Goal: Register for event/course

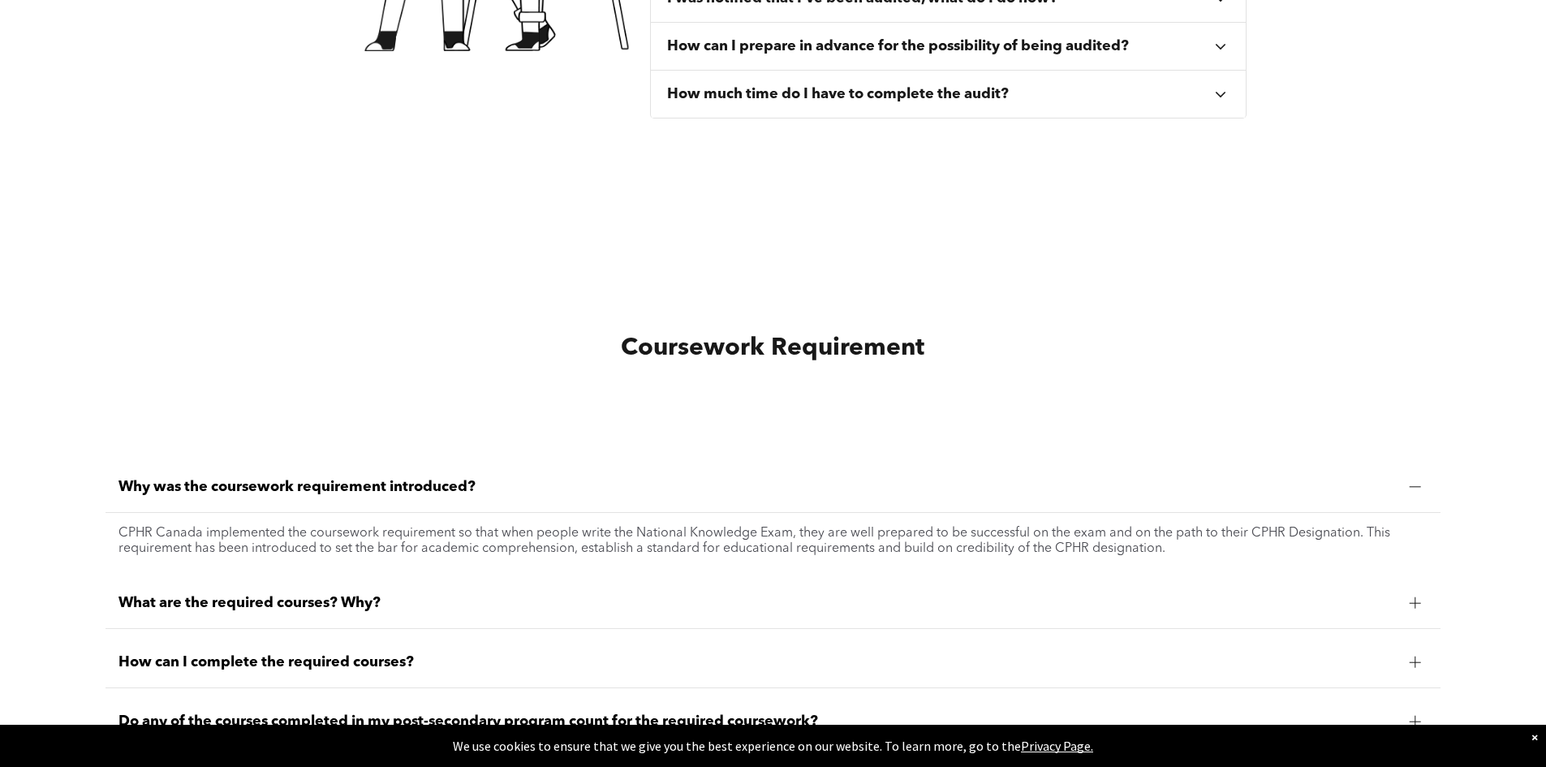
scroll to position [1136, 0]
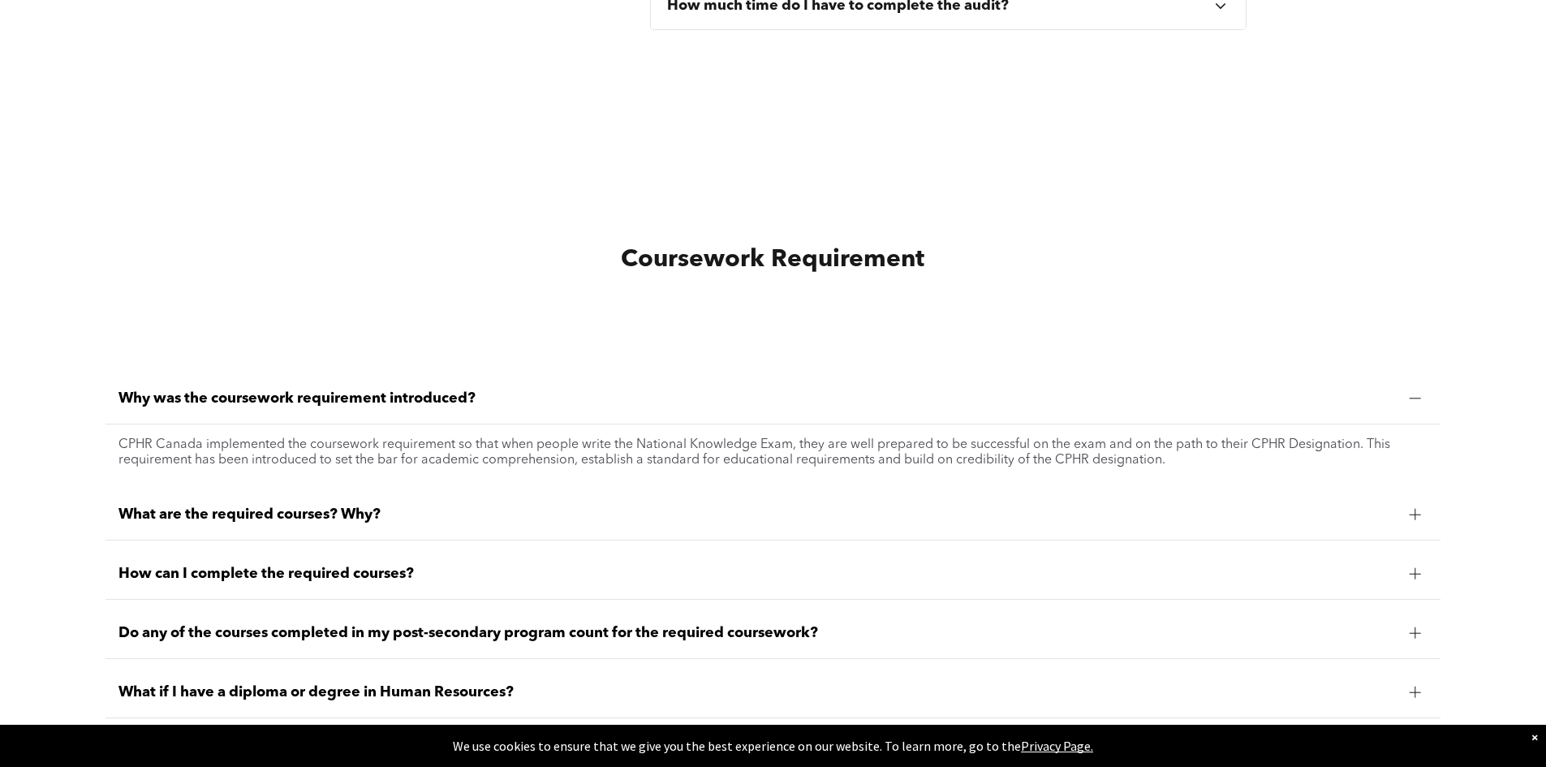
click at [337, 518] on span "What are the required courses? Why?" at bounding box center [756, 515] width 1277 height 18
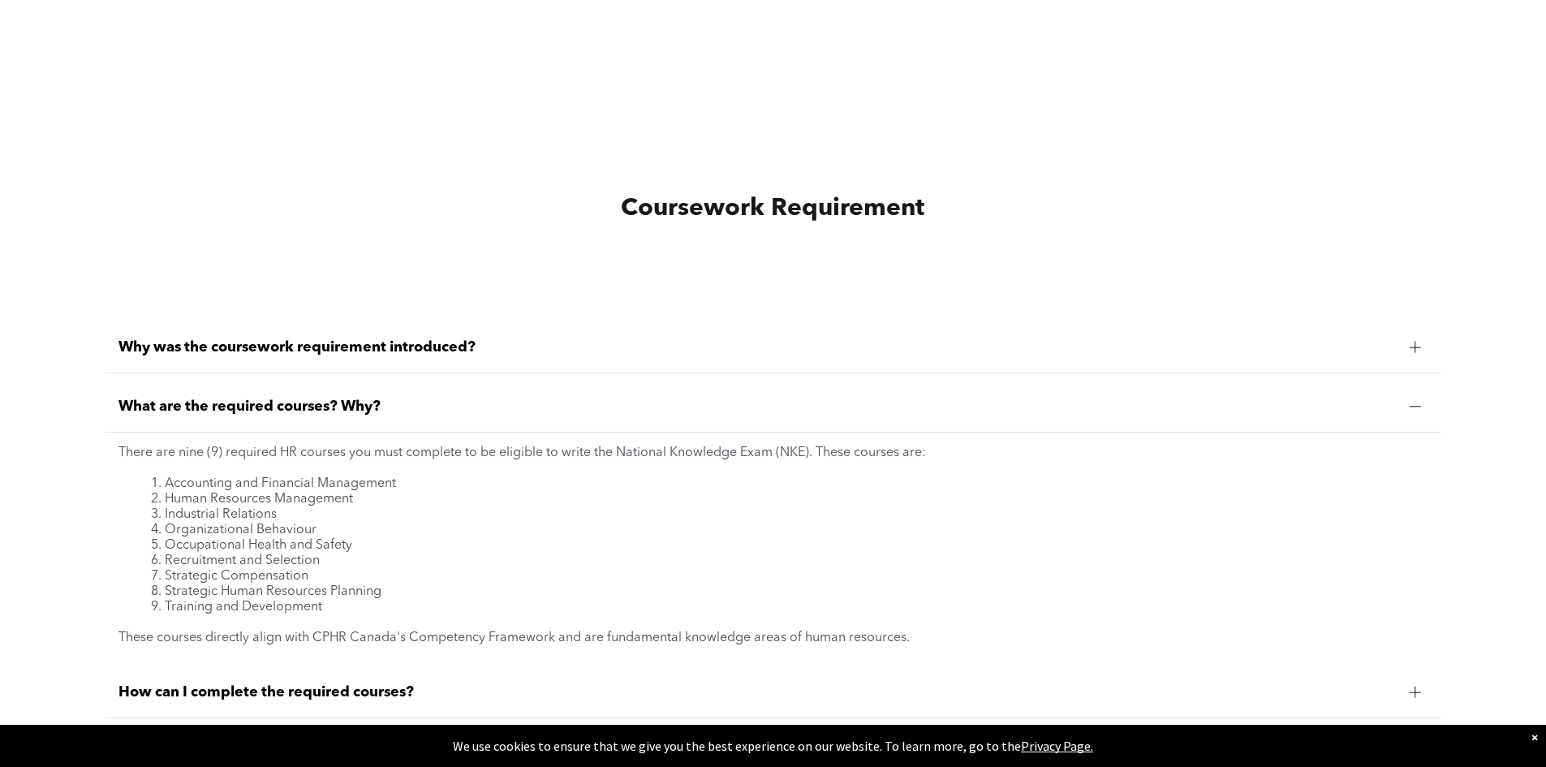
scroll to position [1298, 0]
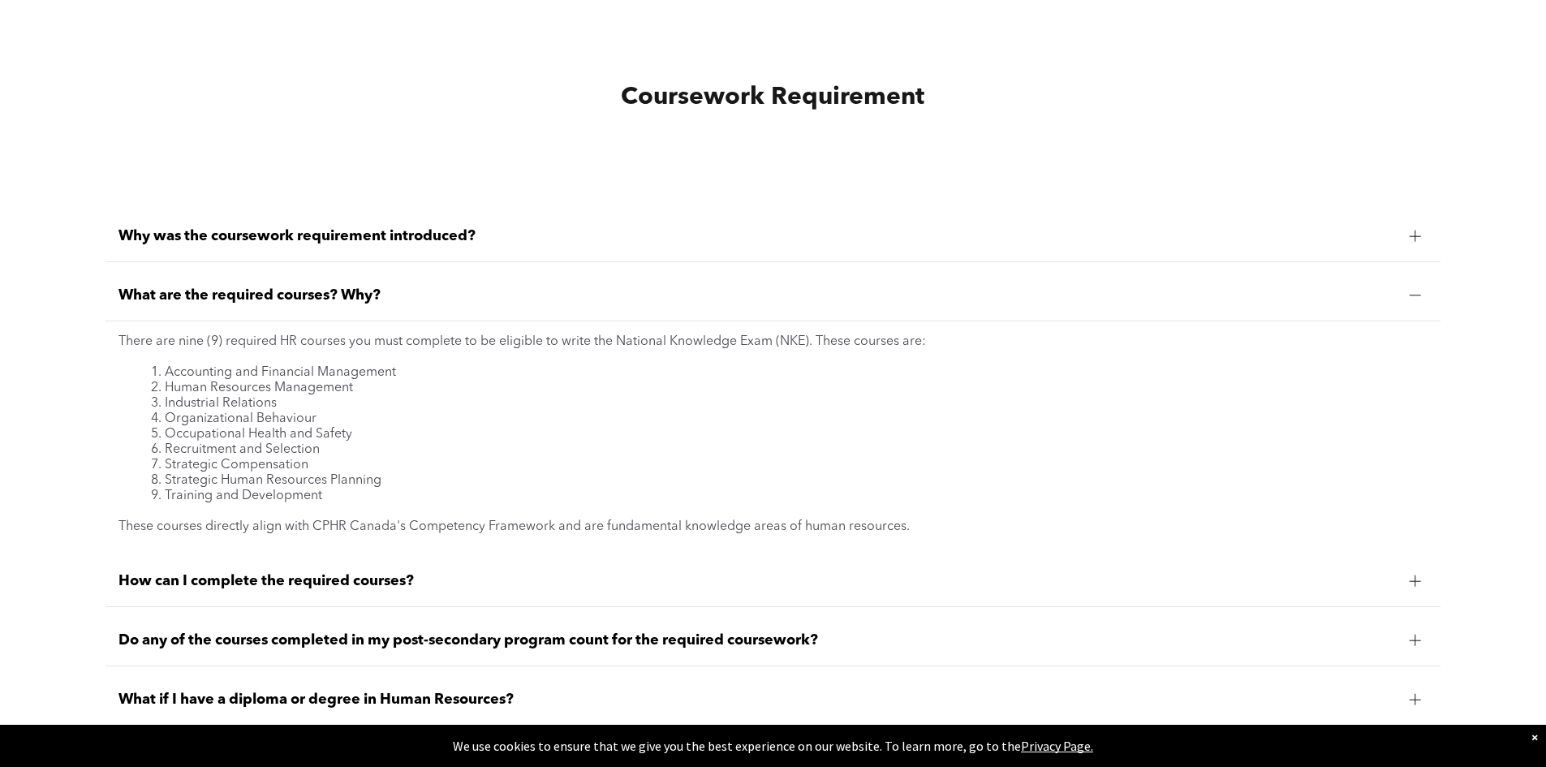
click at [371, 589] on span "How can I complete the required courses?" at bounding box center [756, 581] width 1277 height 18
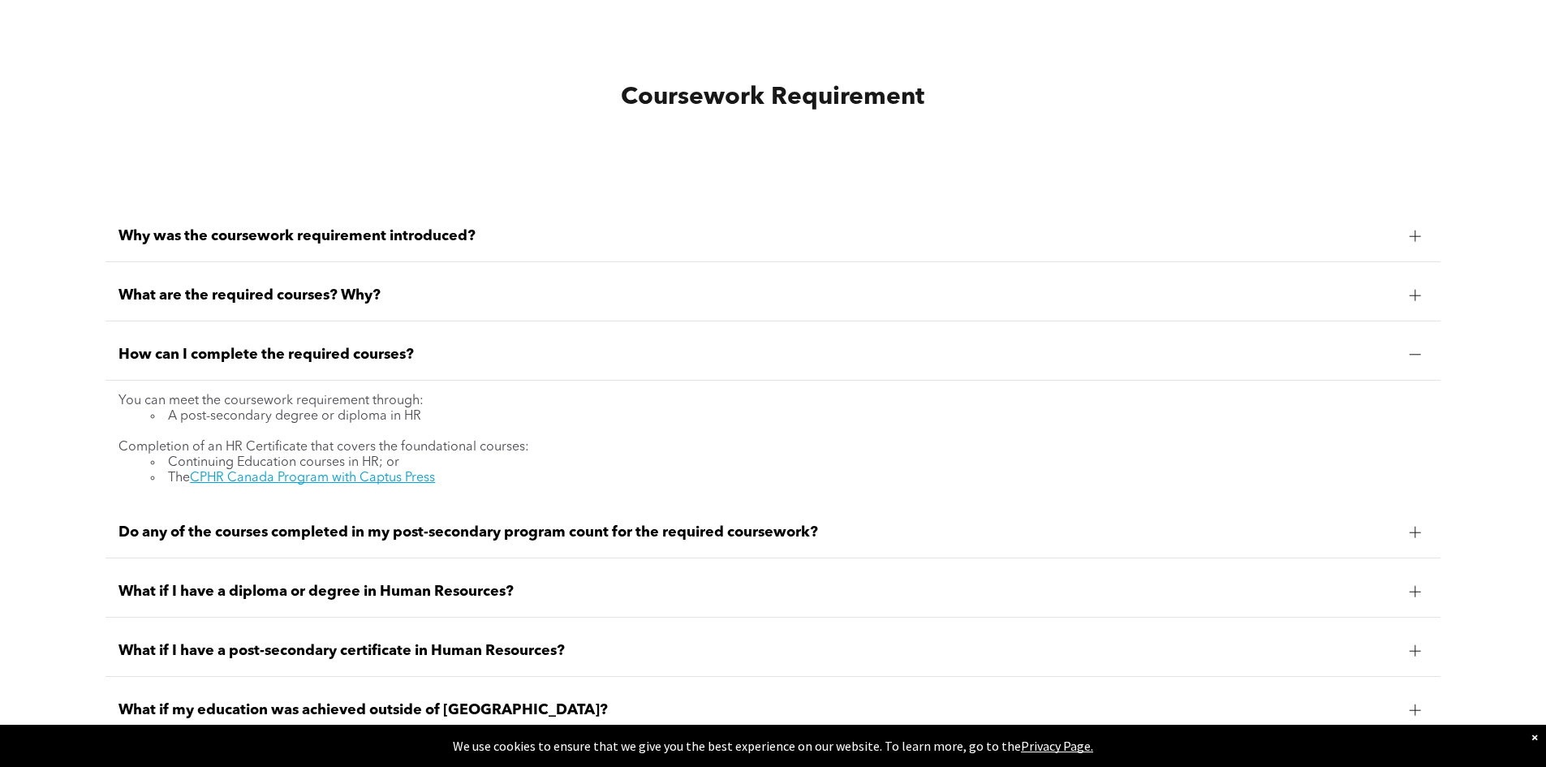
click at [453, 591] on span "What if I have a diploma or degree in Human Resources?" at bounding box center [756, 592] width 1277 height 18
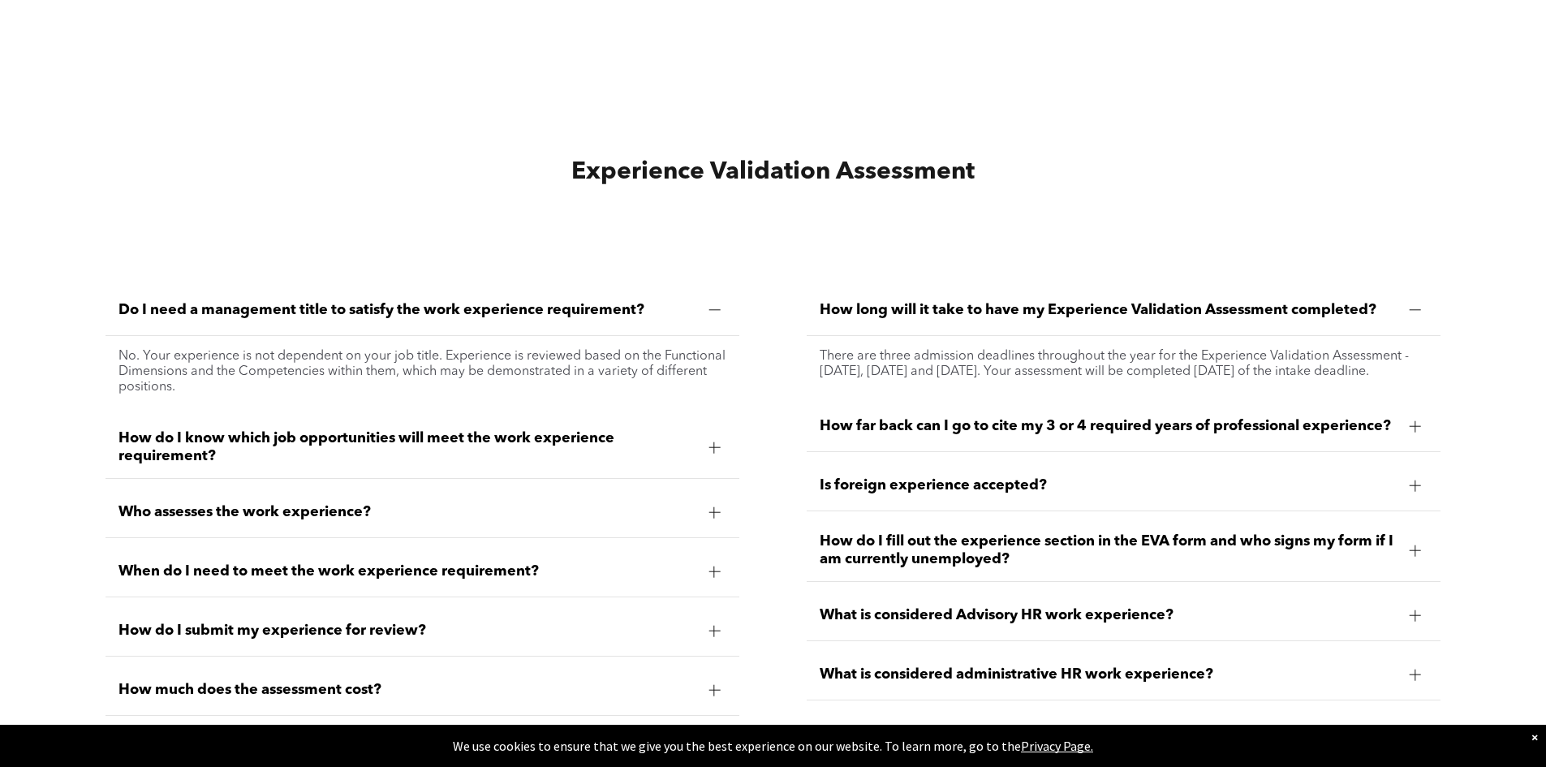
scroll to position [4625, 0]
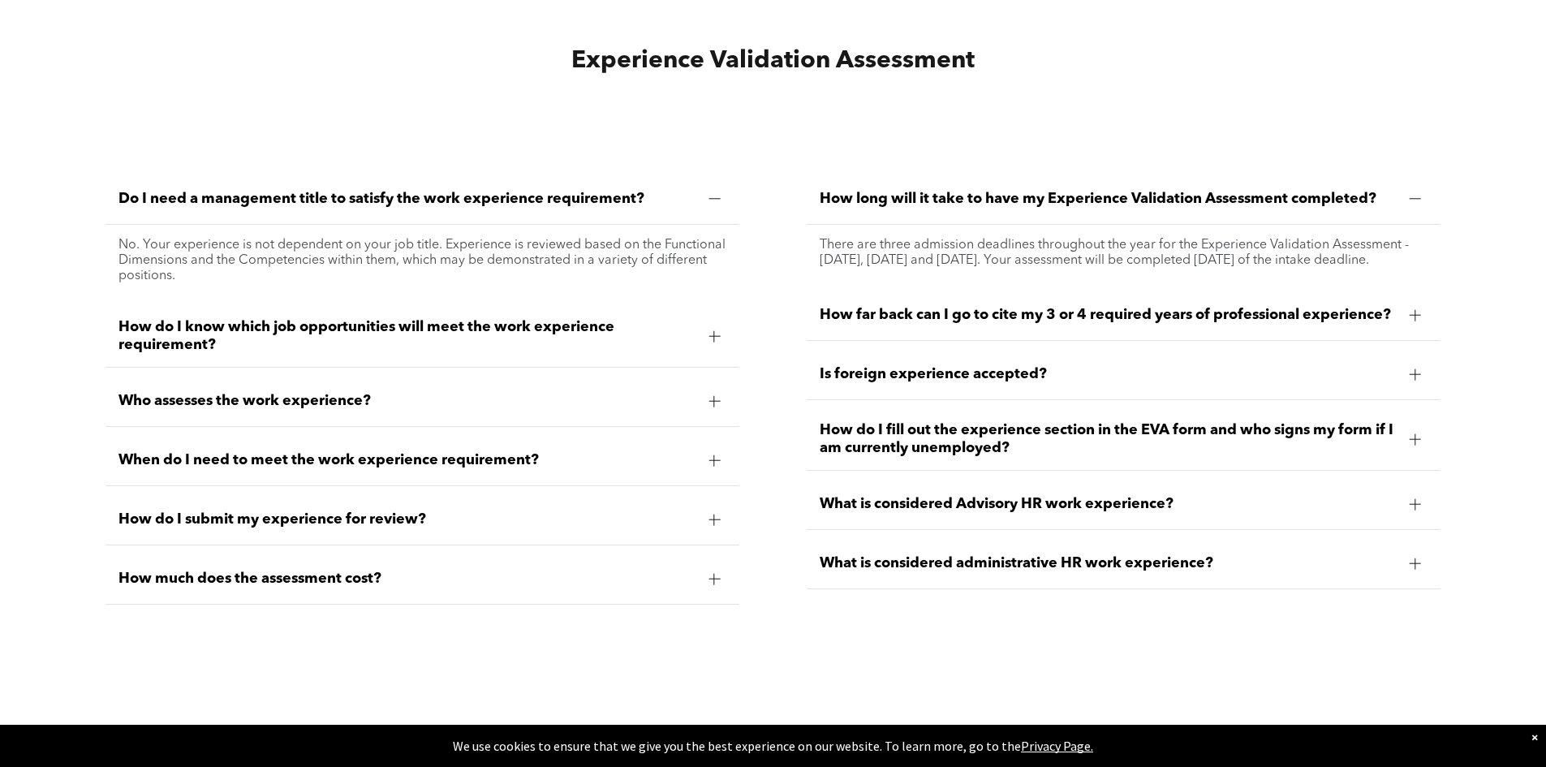
click at [1051, 511] on span "What is considered Advisory HR work experience?" at bounding box center [1108, 504] width 577 height 18
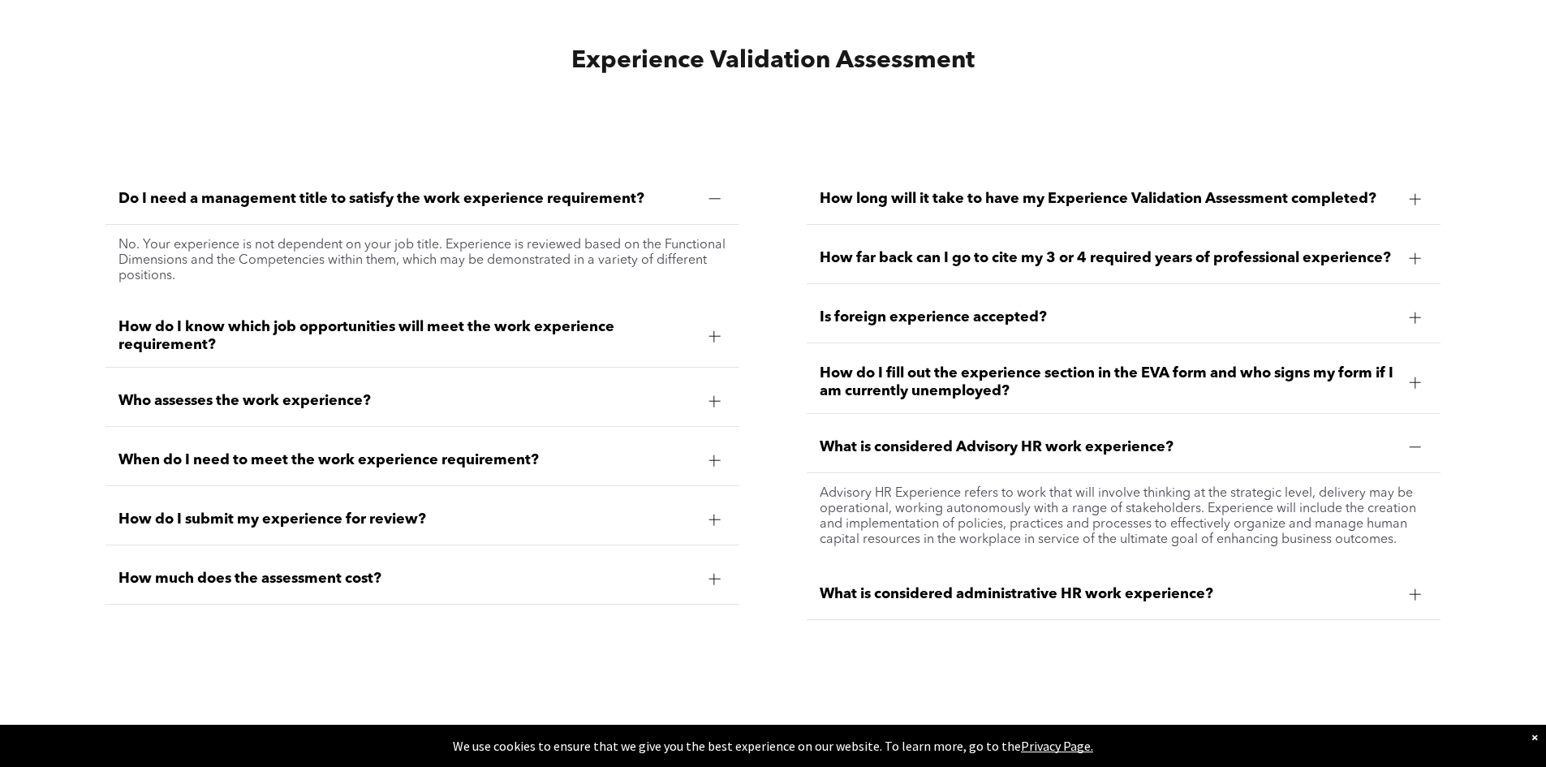
click at [839, 598] on span "What is considered administrative HR work experience?" at bounding box center [1108, 594] width 577 height 18
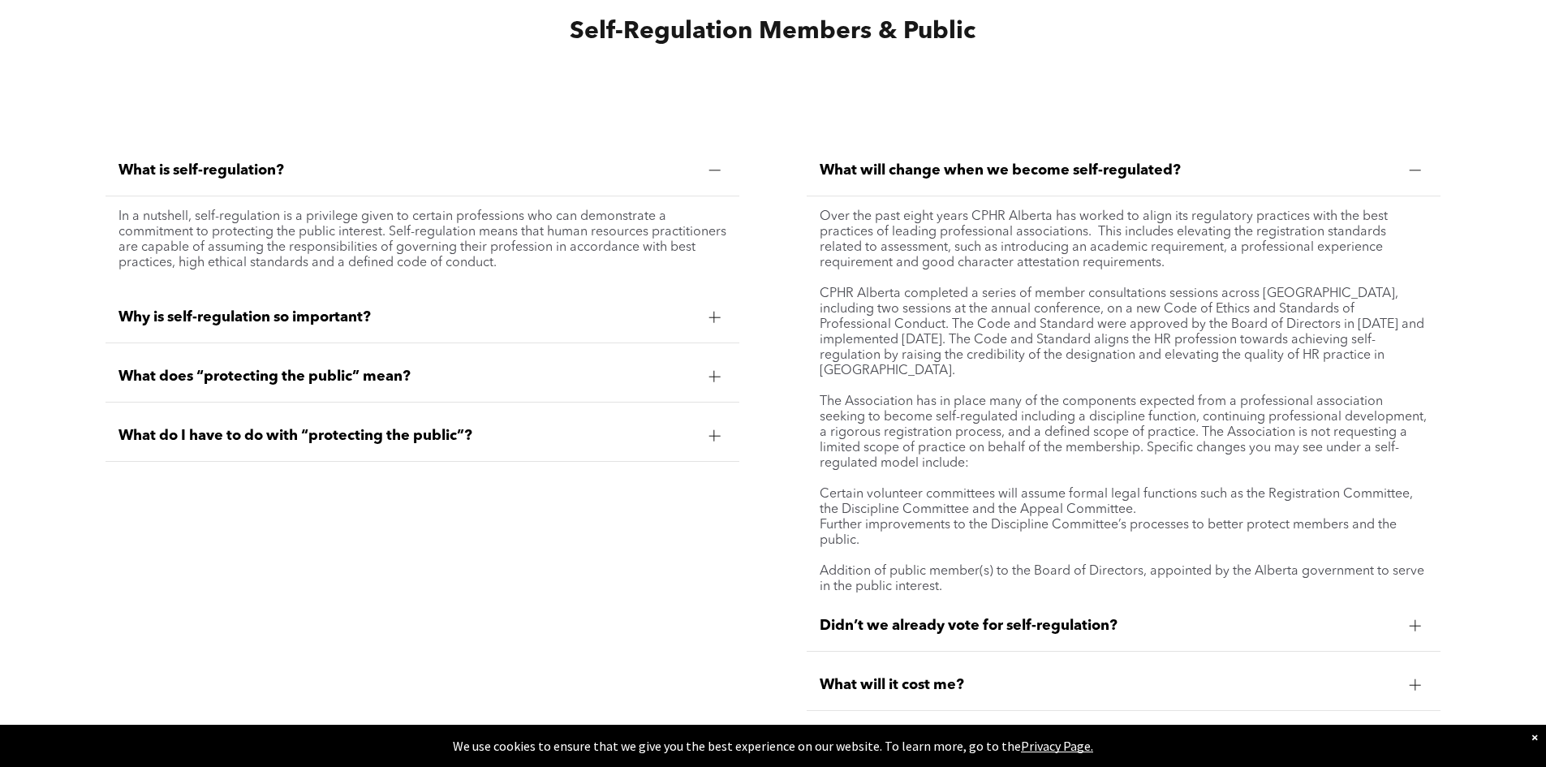
scroll to position [6248, 0]
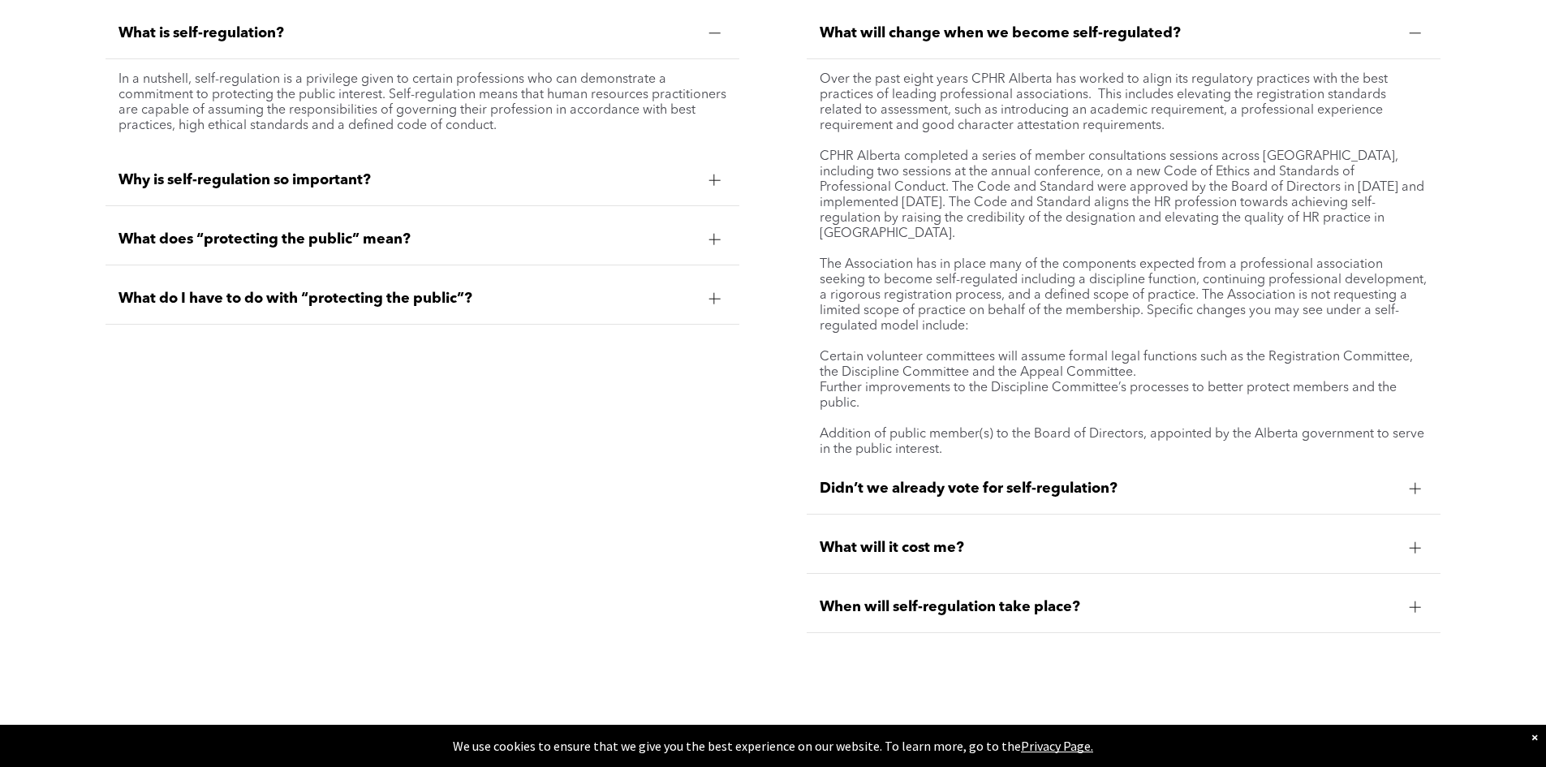
click at [906, 532] on div "What will it cost me?" at bounding box center [1124, 548] width 634 height 51
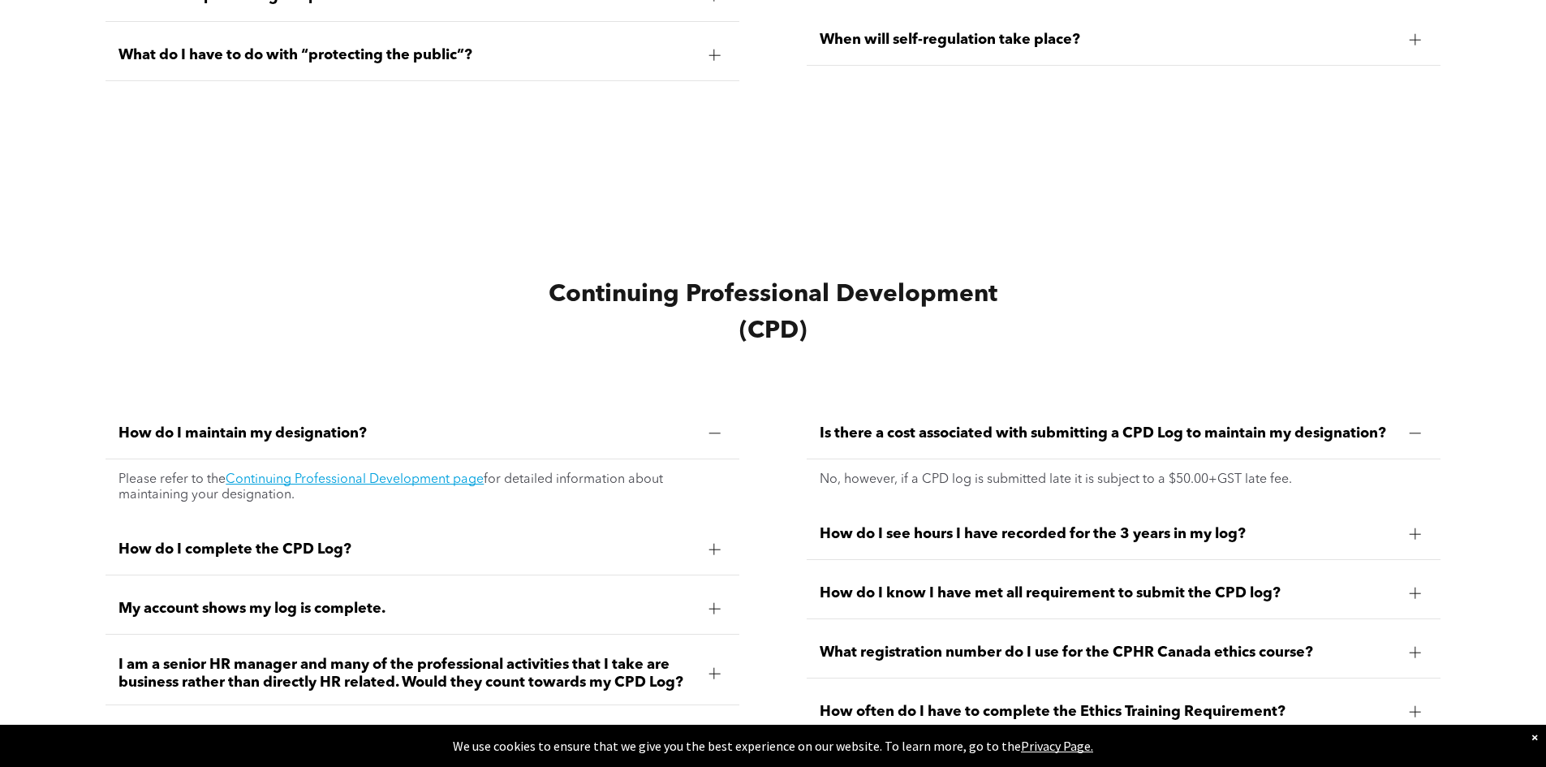
scroll to position [6897, 0]
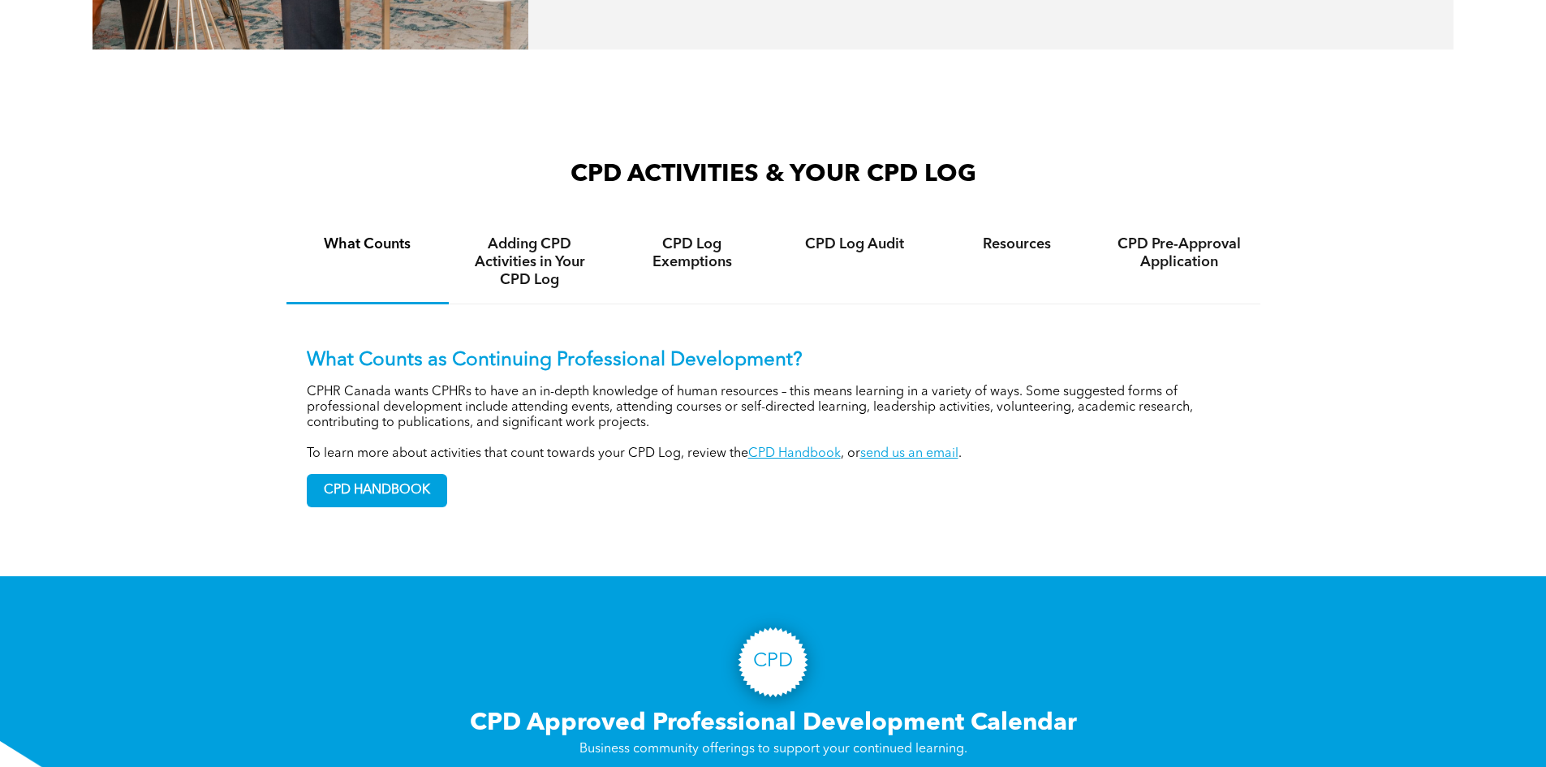
scroll to position [1136, 0]
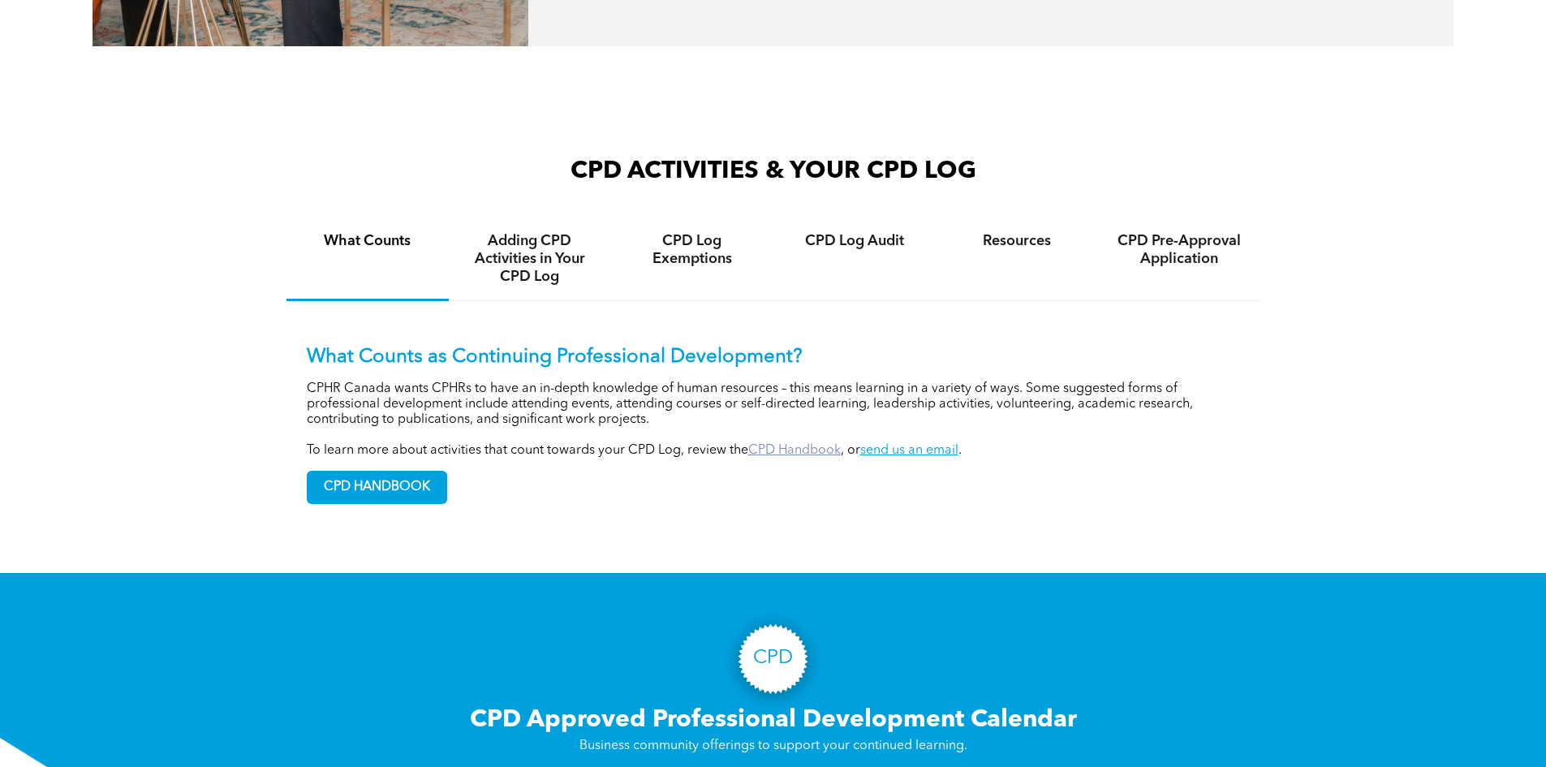
click at [793, 457] on link "CPD Handbook" at bounding box center [794, 450] width 93 height 13
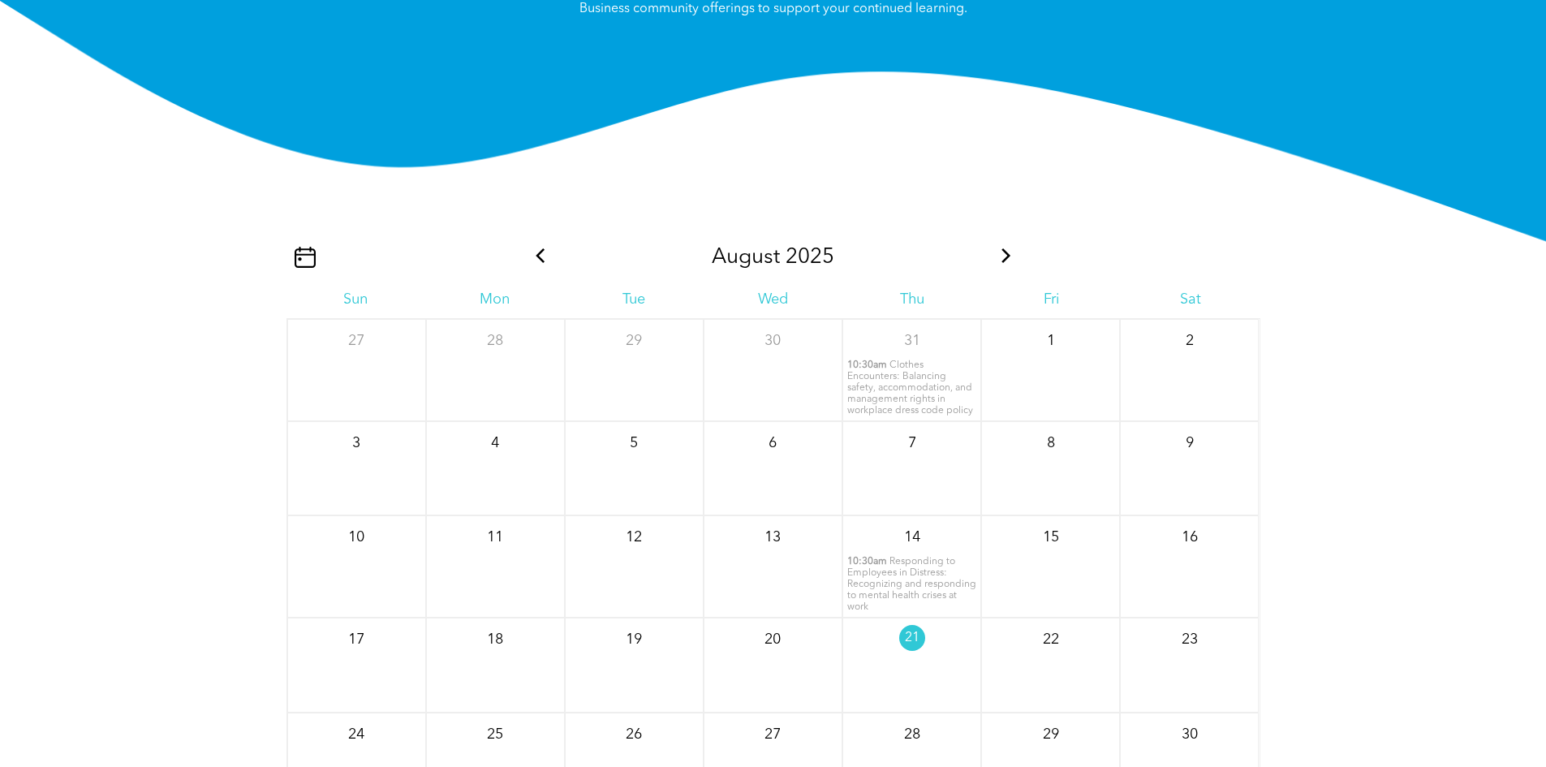
scroll to position [1866, 0]
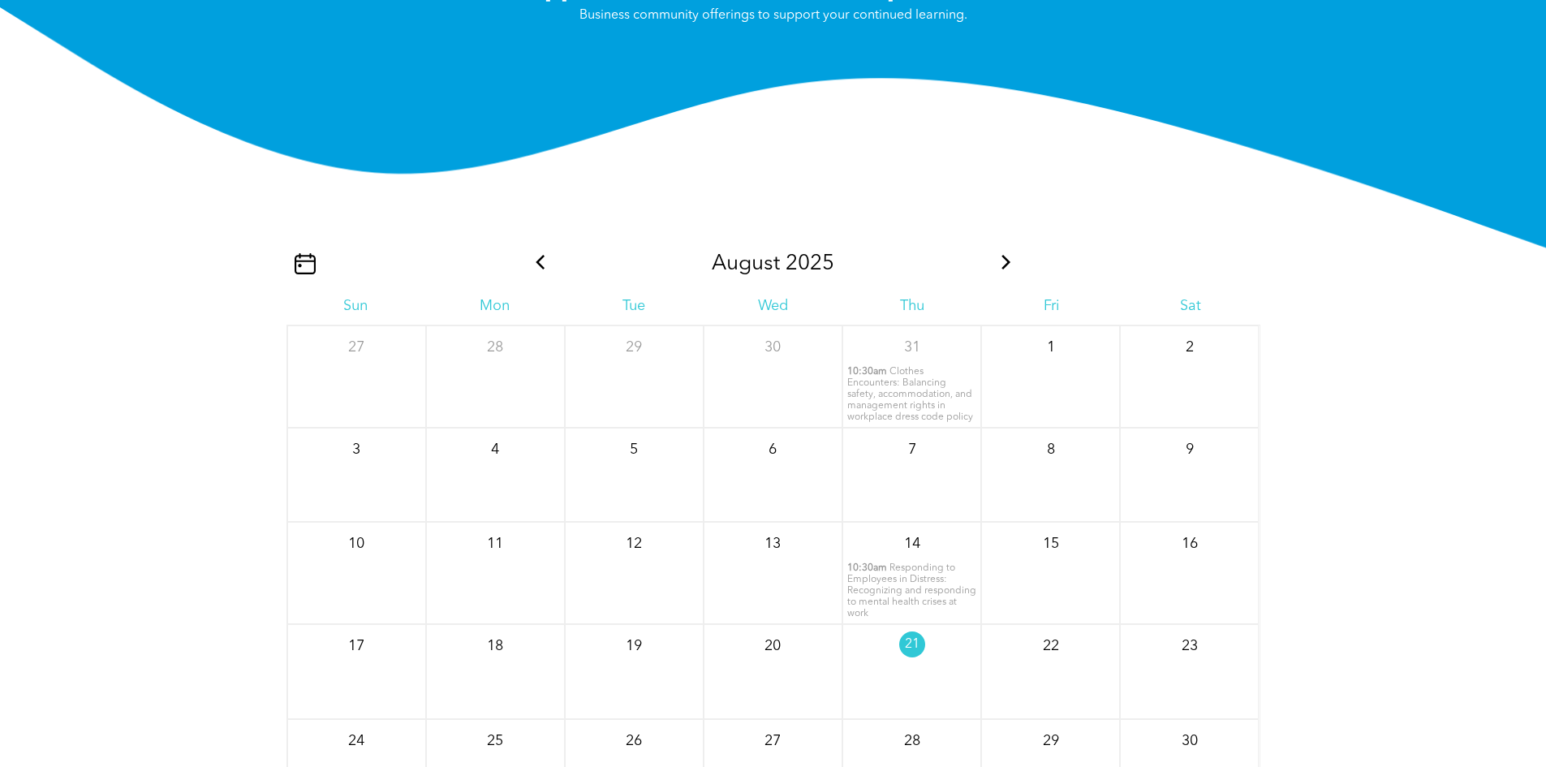
click at [1007, 269] on icon at bounding box center [1006, 262] width 21 height 15
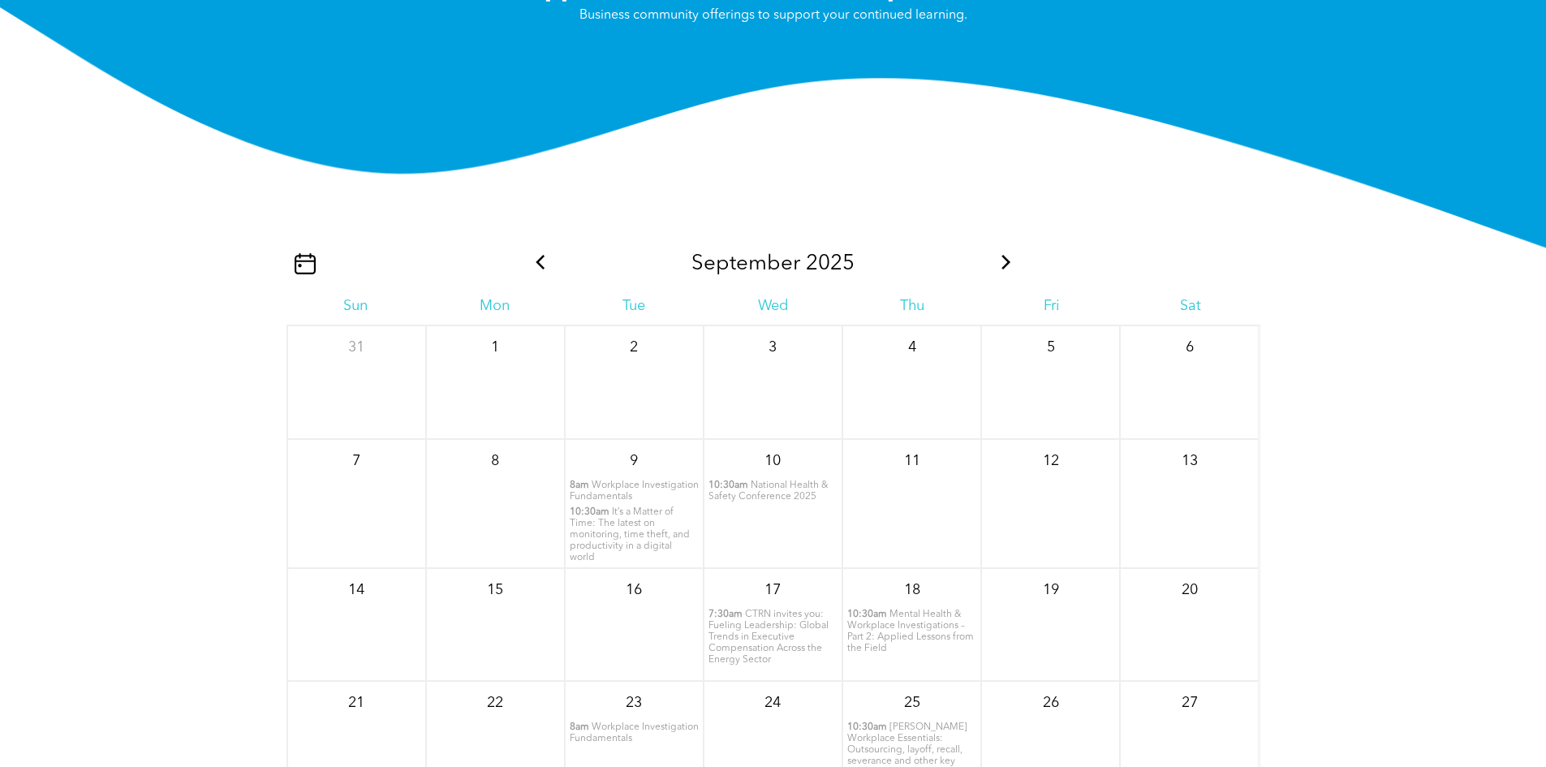
scroll to position [1947, 0]
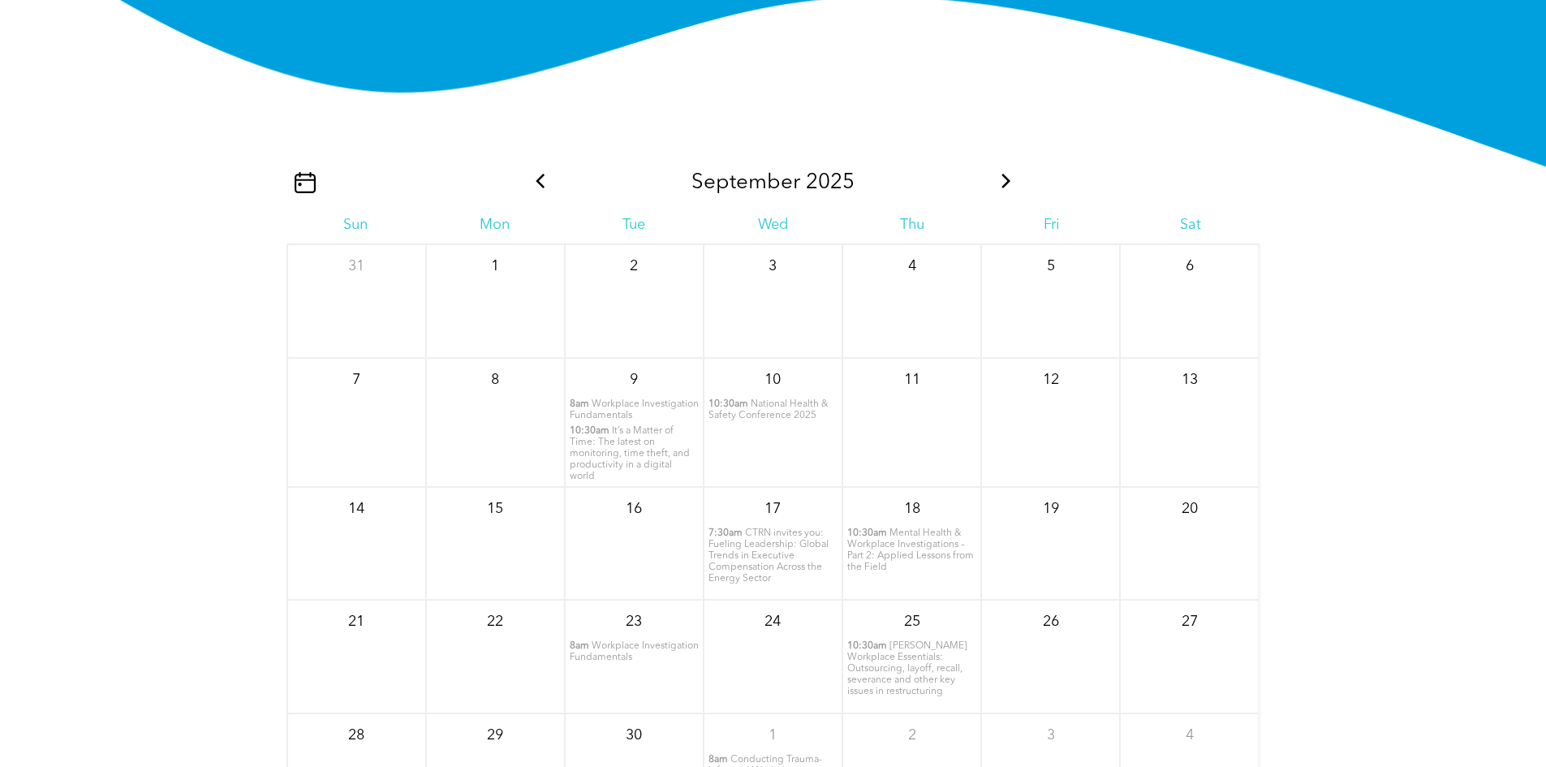
click at [664, 475] on span "It’s a Matter of Time: The latest on monitoring, time theft, and productivity i…" at bounding box center [630, 453] width 120 height 55
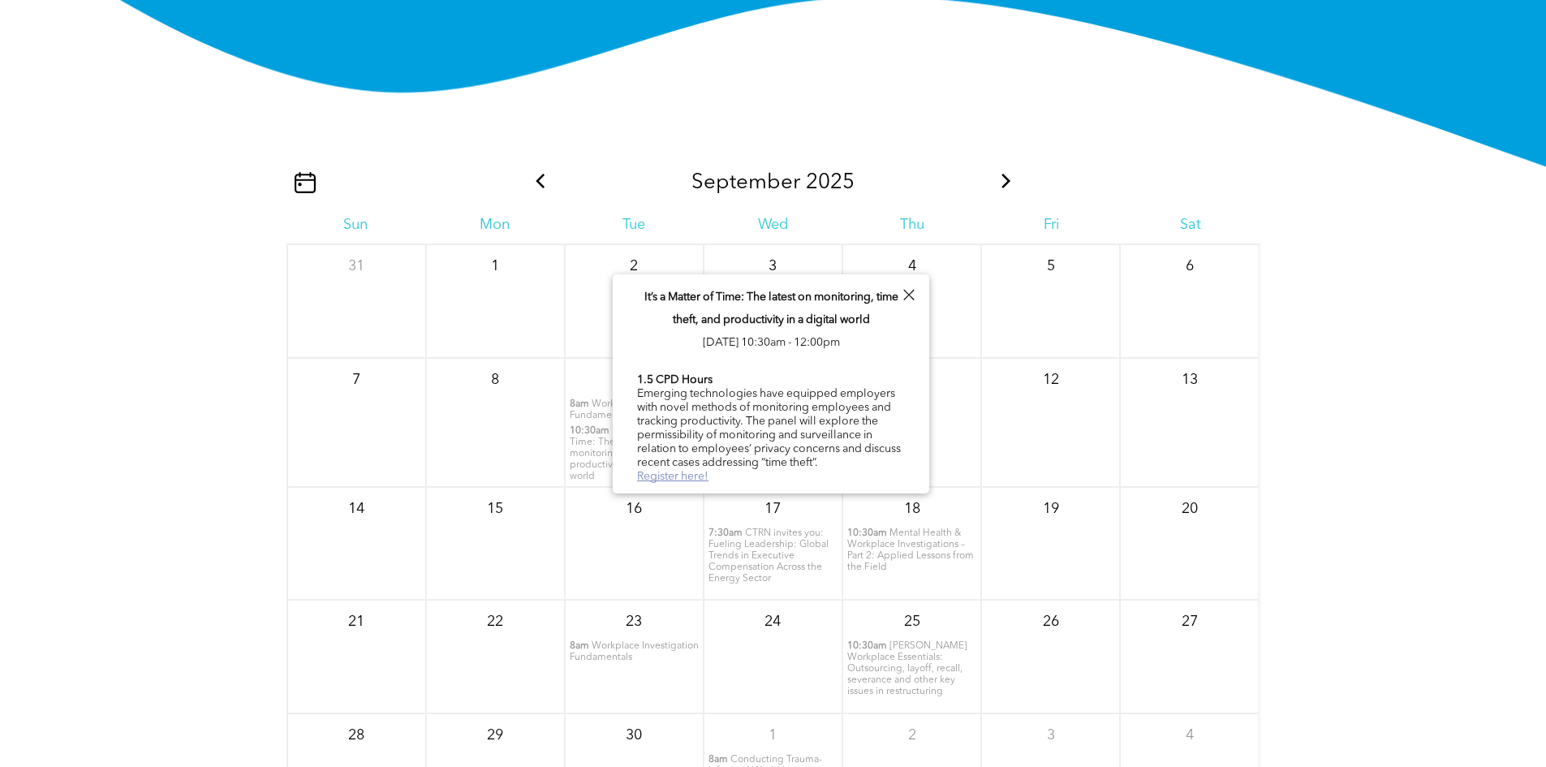
click at [677, 475] on link "Register here!" at bounding box center [672, 476] width 71 height 11
click at [1000, 188] on icon at bounding box center [1006, 181] width 21 height 15
click at [1009, 188] on icon at bounding box center [1006, 181] width 21 height 15
click at [911, 679] on span "Collective Bargaining Essentials: Skills, tools, and strategies for effective c…" at bounding box center [906, 657] width 118 height 44
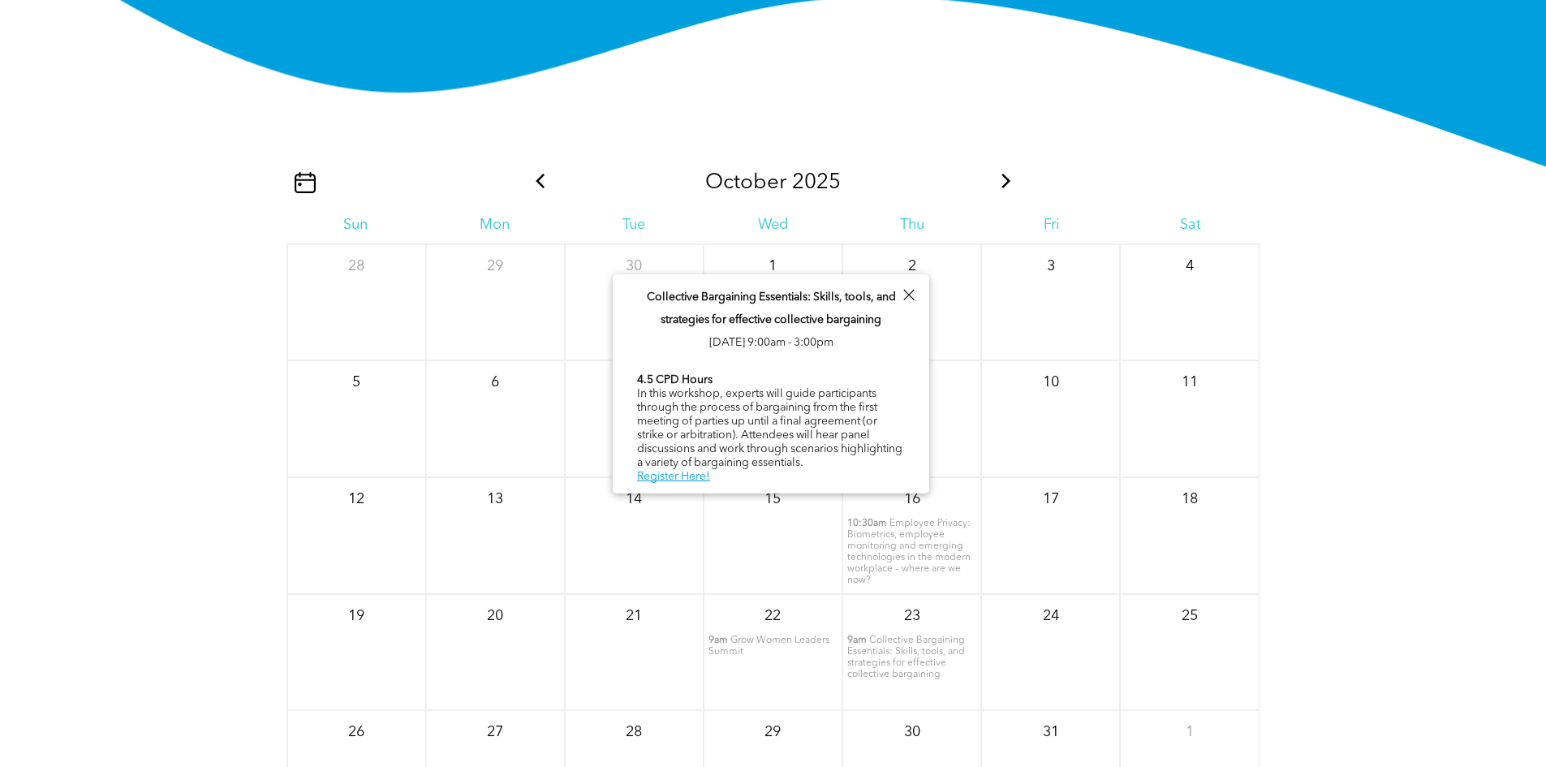
click at [897, 679] on span "Collective Bargaining Essentials: Skills, tools, and strategies for effective c…" at bounding box center [906, 657] width 118 height 44
click at [671, 475] on div "Collective Bargaining Essentials: Skills, tools, and strategies for effective c…" at bounding box center [771, 382] width 316 height 217
click at [686, 471] on link "Register Here!" at bounding box center [673, 476] width 73 height 11
